Goal: Task Accomplishment & Management: Use online tool/utility

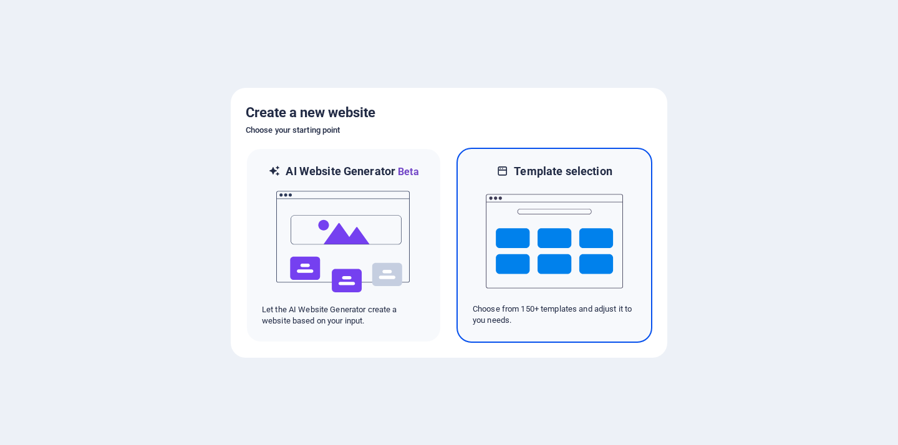
click at [513, 280] on img at bounding box center [554, 241] width 137 height 125
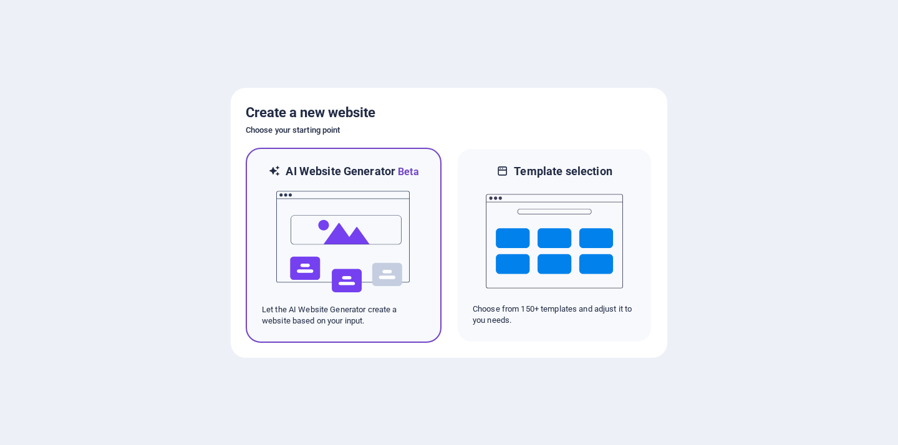
click at [378, 259] on img at bounding box center [343, 242] width 137 height 125
click at [312, 197] on img at bounding box center [343, 242] width 137 height 125
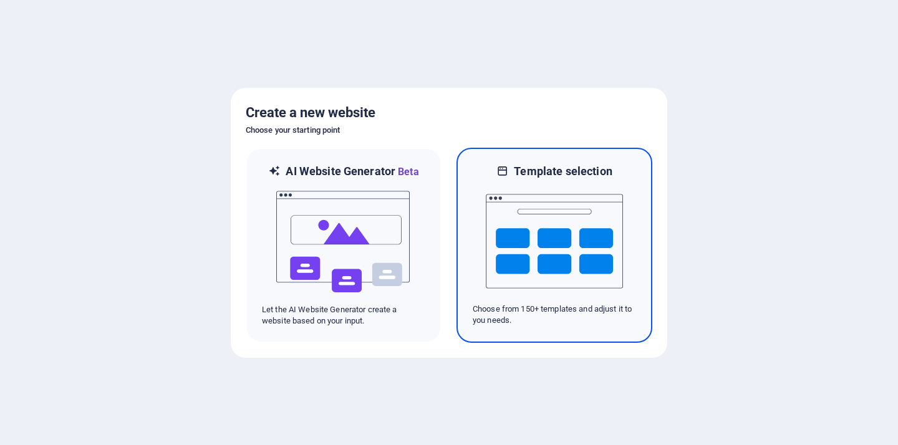
click at [531, 211] on img at bounding box center [554, 241] width 137 height 125
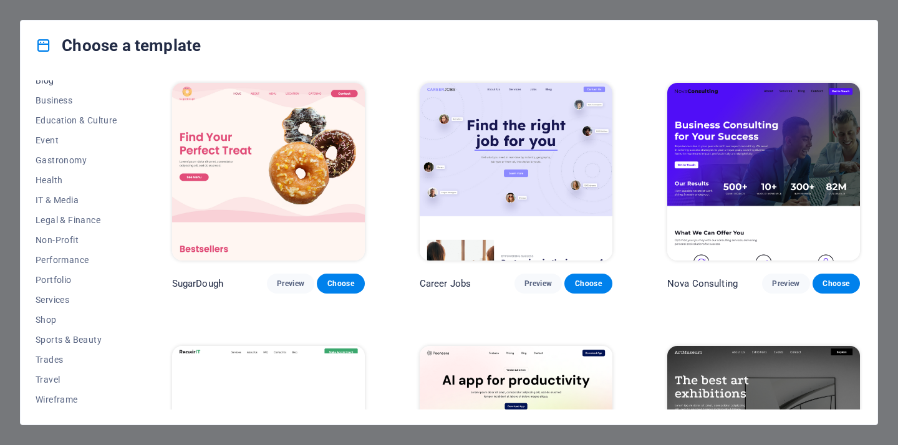
scroll to position [190, 0]
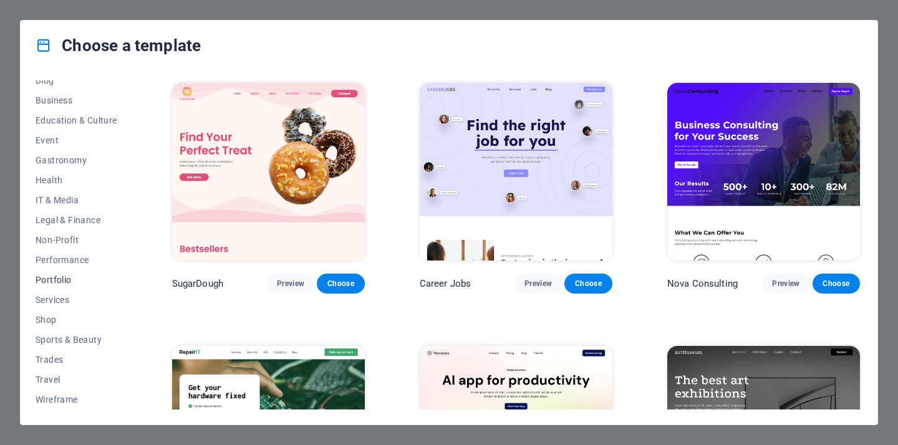
click at [66, 281] on span "Portfolio" at bounding box center [77, 280] width 82 height 10
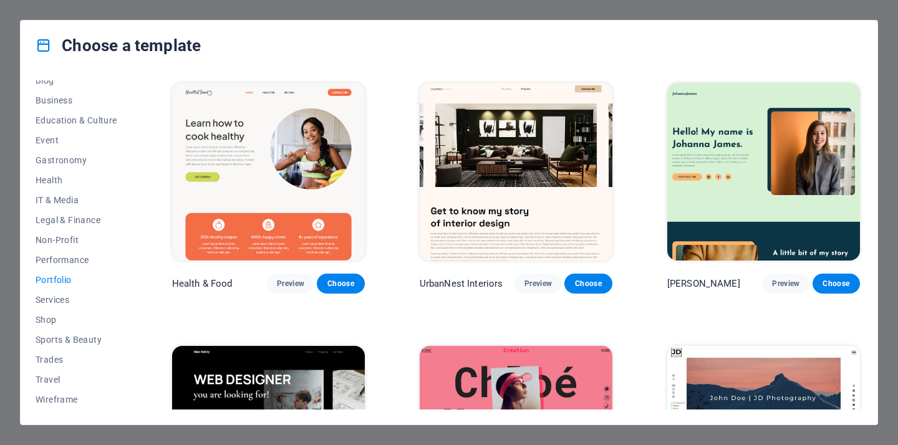
click at [68, 278] on span "Portfolio" at bounding box center [77, 280] width 82 height 10
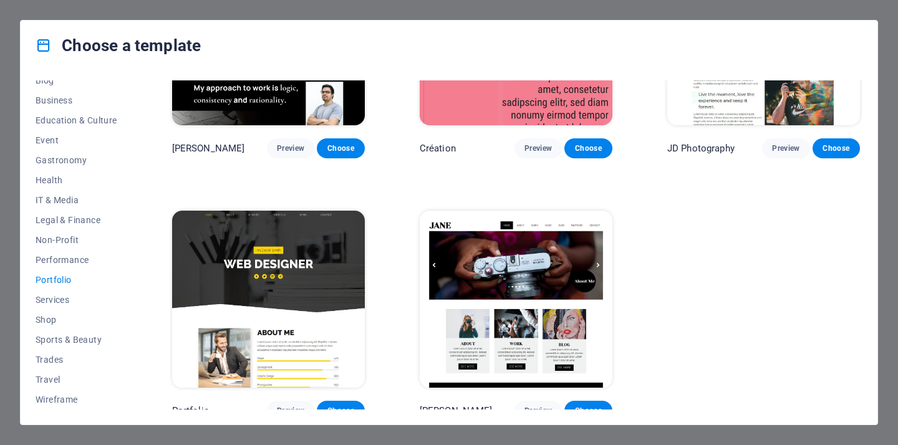
scroll to position [405, 0]
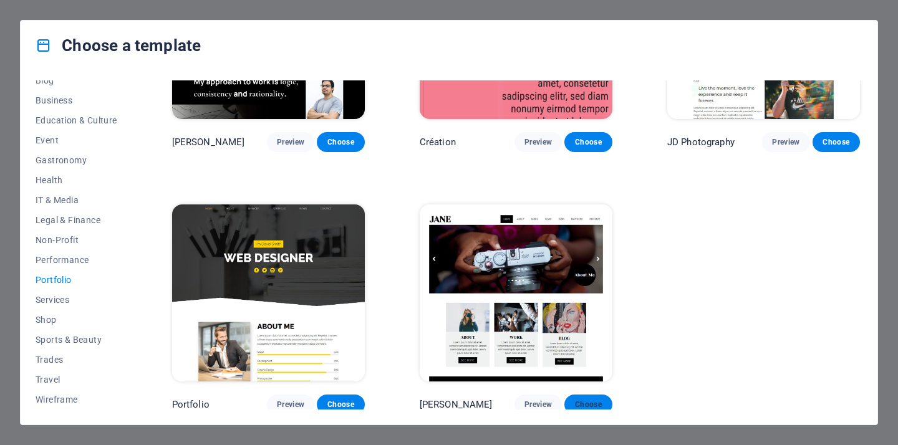
click at [595, 404] on span "Choose" at bounding box center [587, 405] width 27 height 10
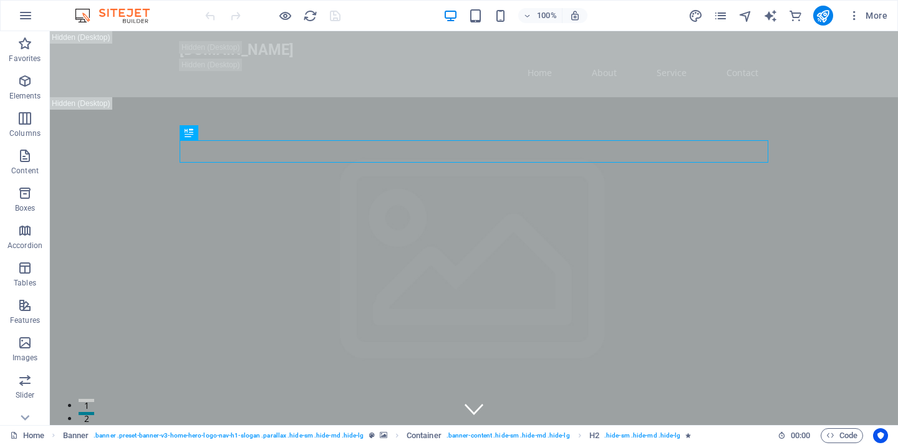
scroll to position [41, 0]
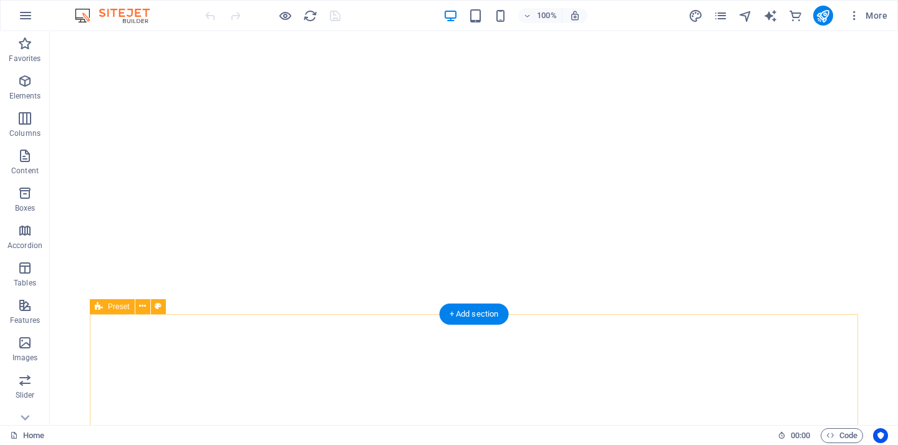
scroll to position [165, 0]
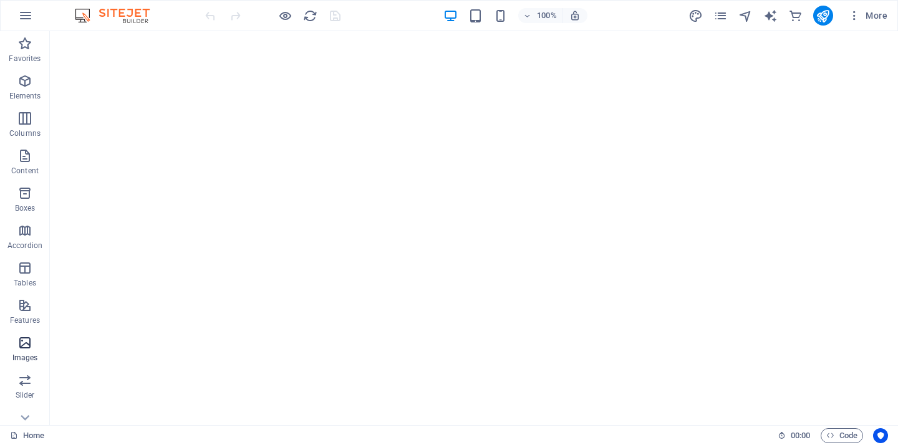
click at [21, 344] on icon "button" at bounding box center [24, 342] width 15 height 15
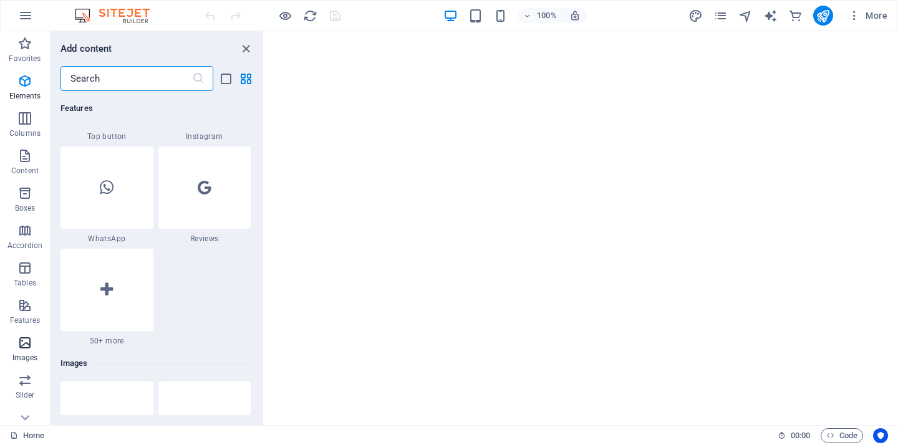
scroll to position [6322, 0]
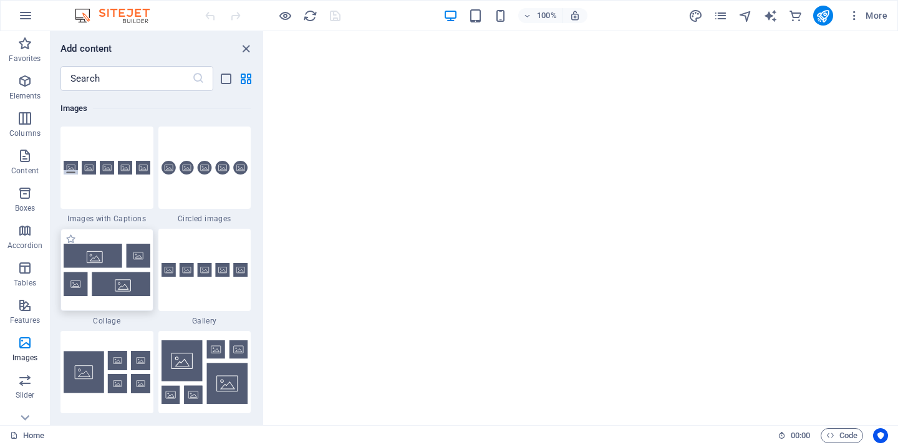
click at [108, 273] on img at bounding box center [107, 270] width 87 height 52
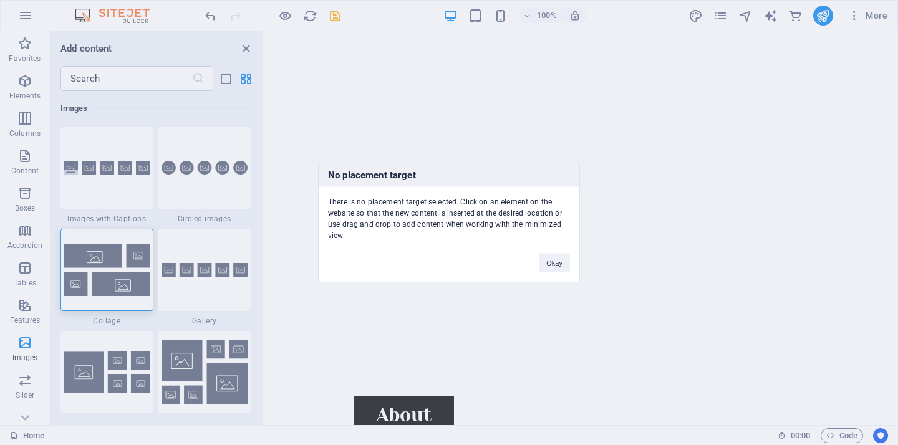
drag, startPoint x: 133, startPoint y: 256, endPoint x: 448, endPoint y: 148, distance: 333.4
click at [448, 148] on div "No placement target There is no placement target selected. Click on an element …" at bounding box center [449, 222] width 898 height 445
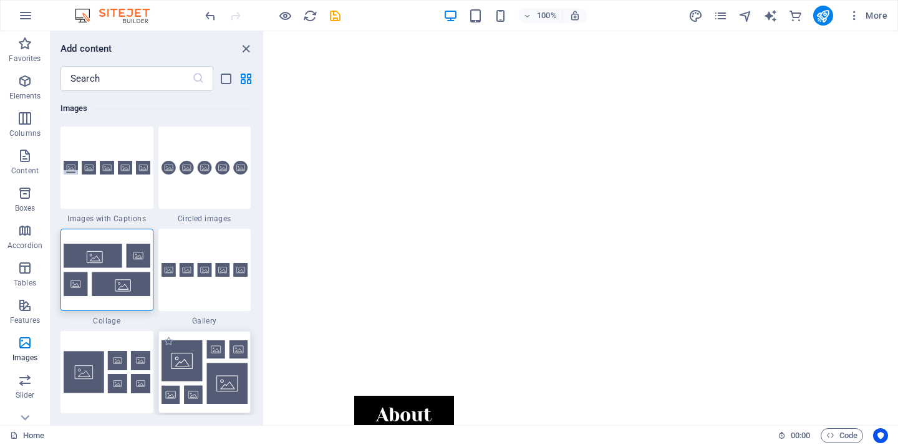
click at [192, 382] on img at bounding box center [204, 372] width 87 height 64
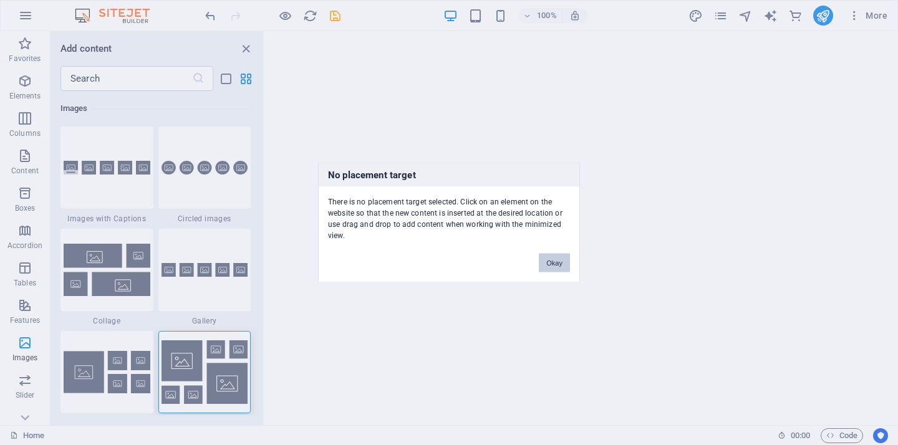
click at [559, 258] on button "Okay" at bounding box center [554, 263] width 31 height 19
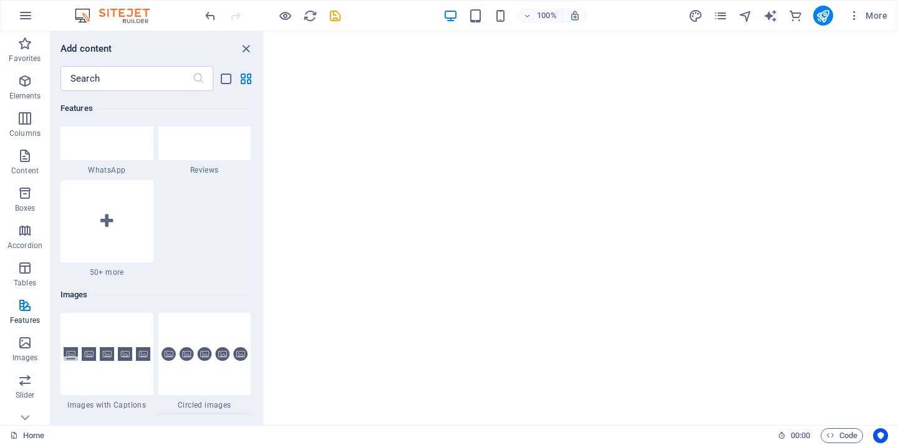
scroll to position [6133, 0]
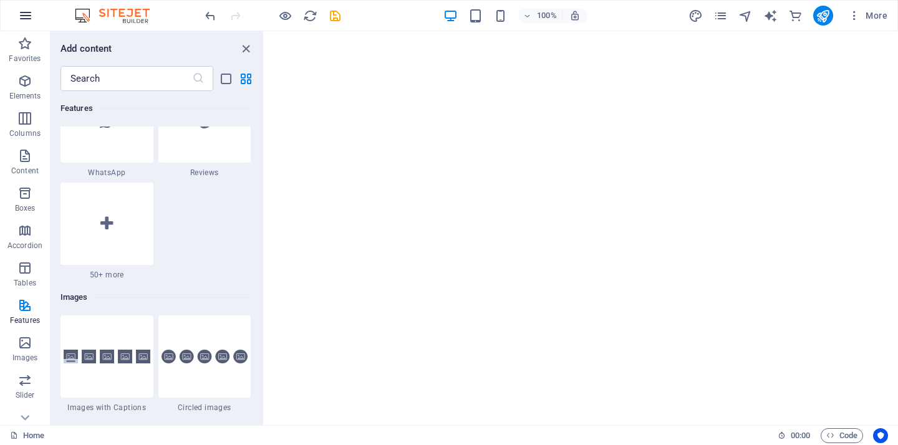
click at [24, 19] on icon "button" at bounding box center [25, 15] width 15 height 15
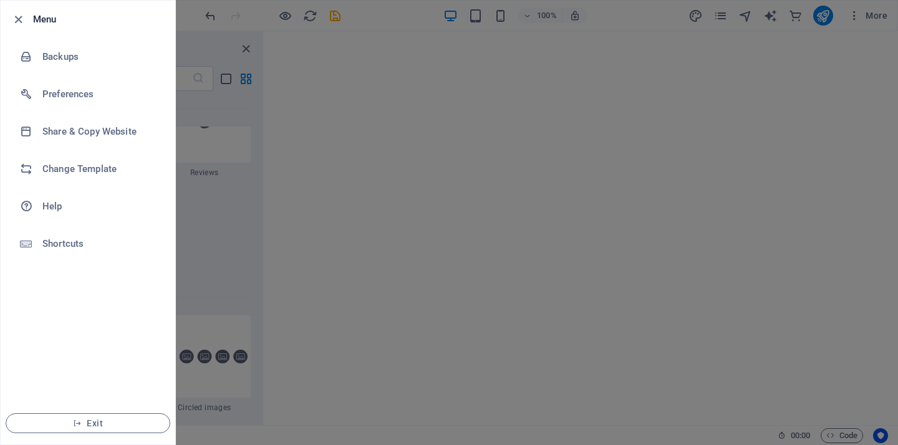
click at [201, 179] on div at bounding box center [449, 222] width 898 height 445
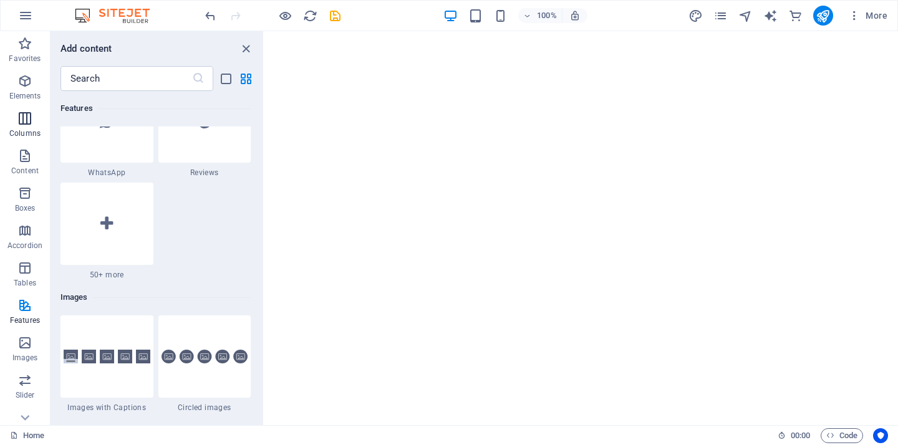
click at [22, 125] on icon "button" at bounding box center [24, 118] width 15 height 15
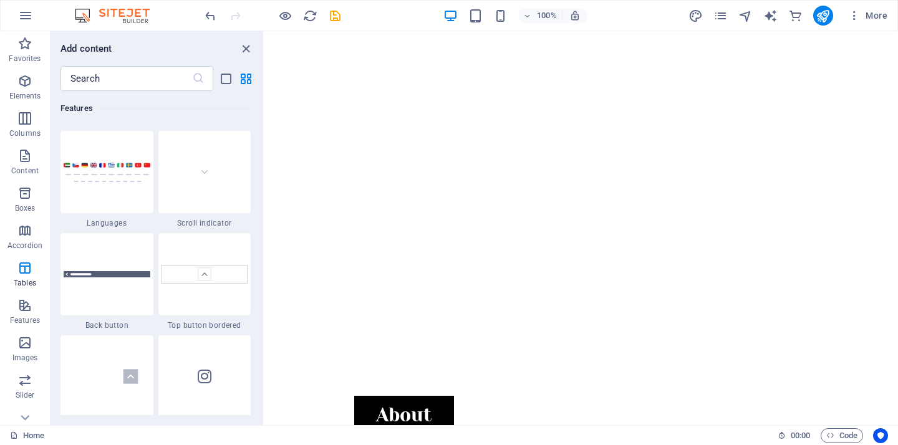
scroll to position [617, 0]
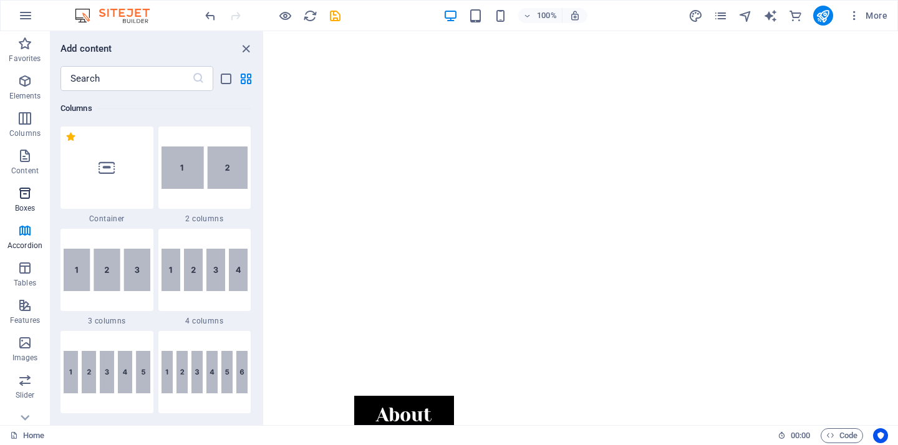
click at [26, 195] on icon "button" at bounding box center [24, 193] width 15 height 15
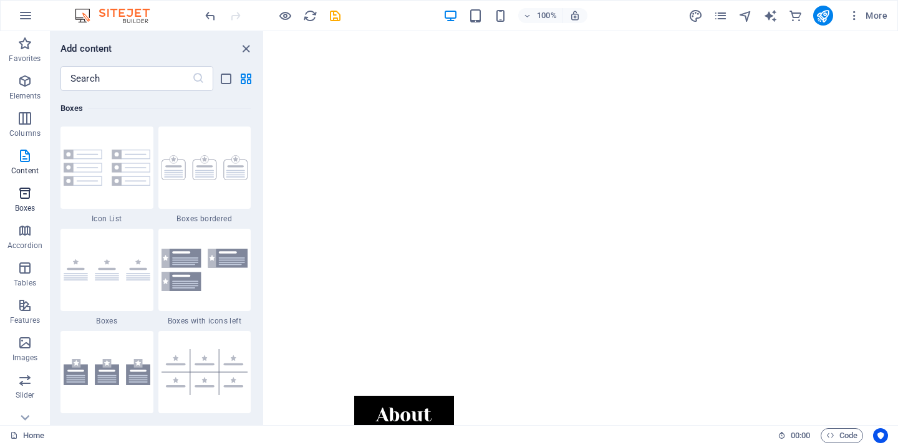
scroll to position [3439, 0]
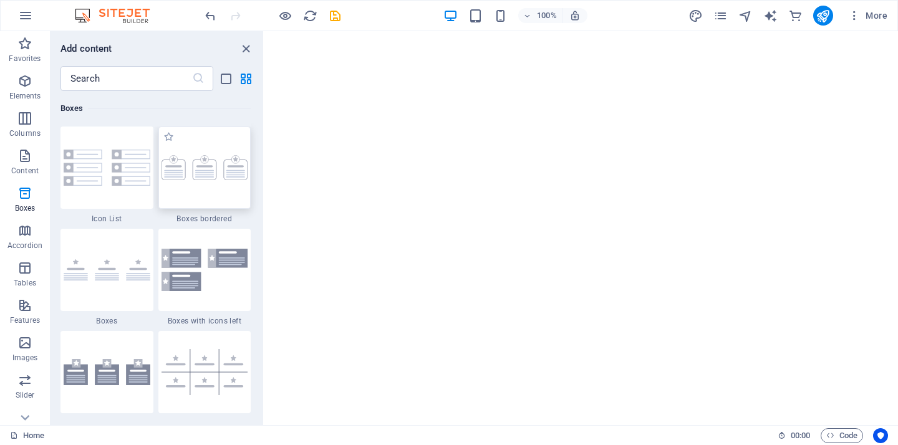
click at [196, 173] on img at bounding box center [204, 167] width 87 height 25
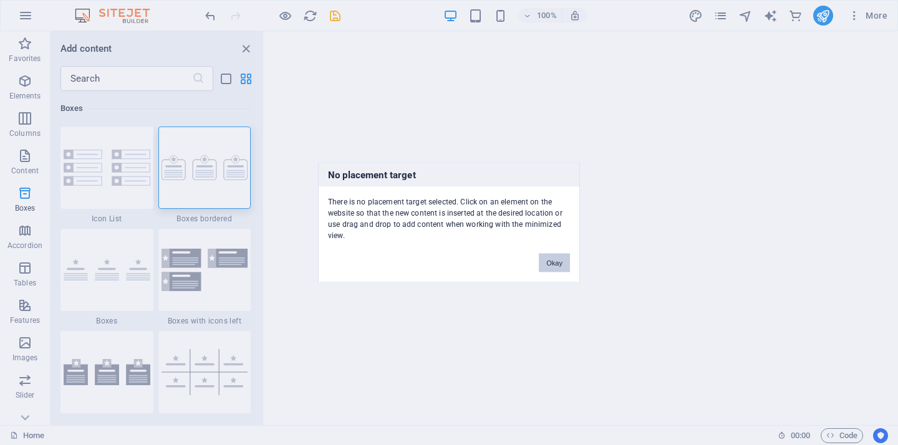
click at [555, 255] on button "Okay" at bounding box center [554, 263] width 31 height 19
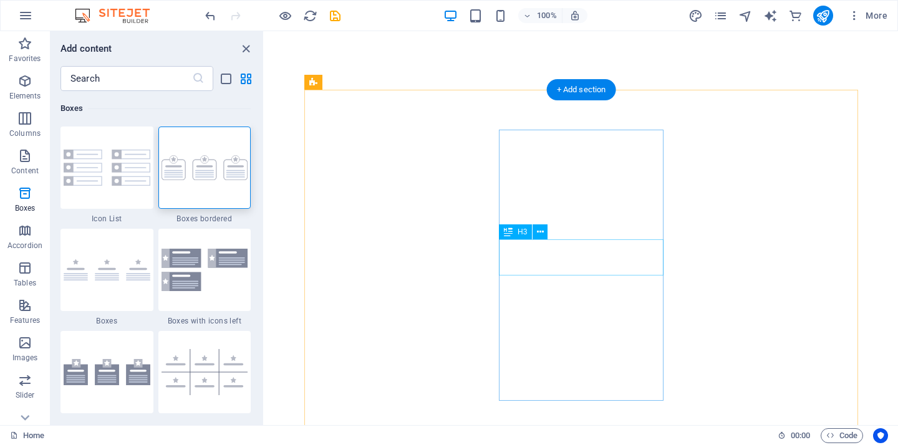
scroll to position [395, 0]
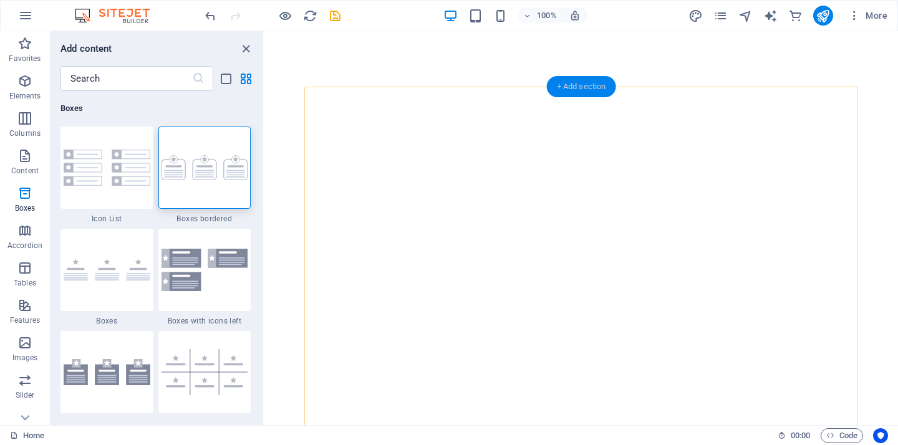
click at [577, 84] on div "+ Add section" at bounding box center [581, 86] width 69 height 21
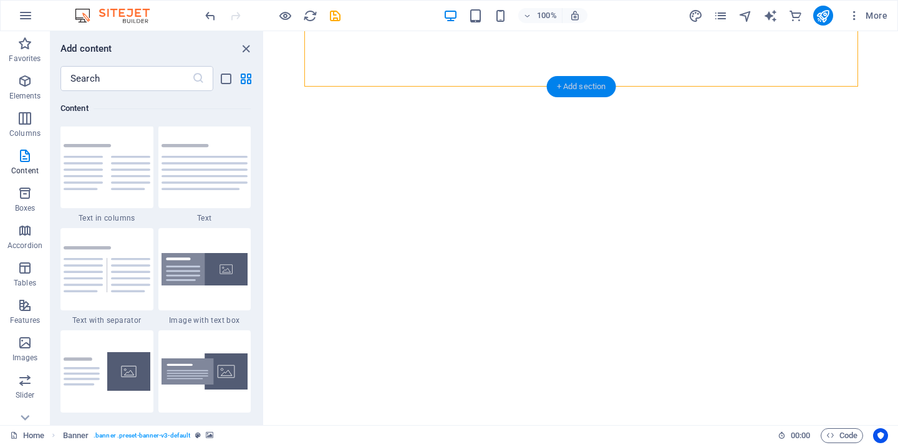
scroll to position [2182, 0]
click at [215, 181] on img at bounding box center [204, 168] width 87 height 46
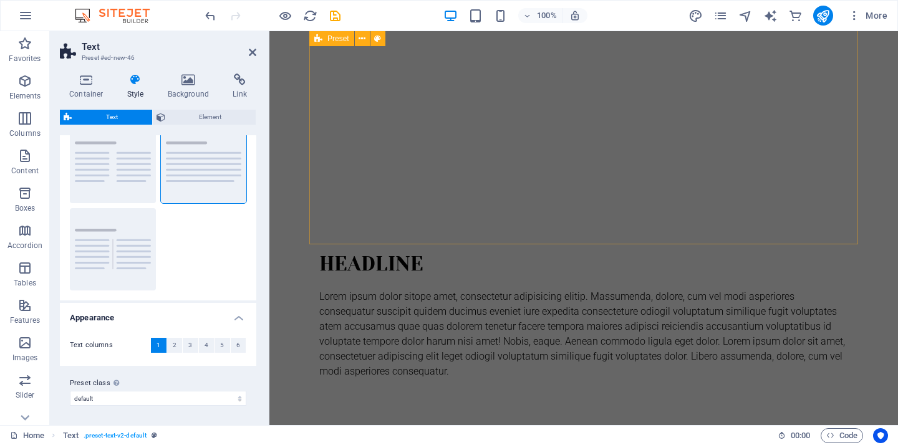
scroll to position [802, 0]
